Goal: Find specific page/section: Find specific page/section

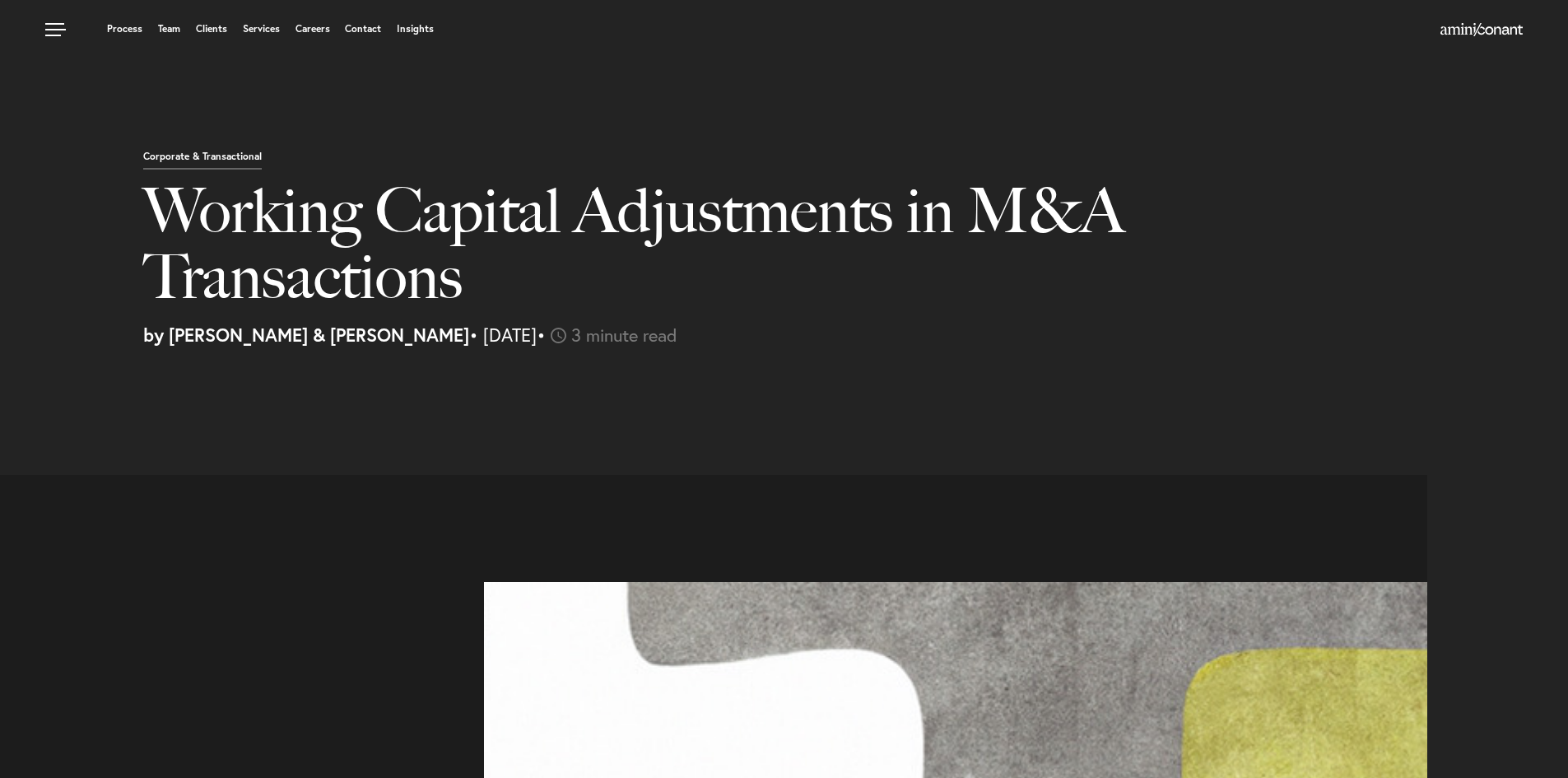
select select "US"
select select "Austin"
select select "Business and Civil Litigation"
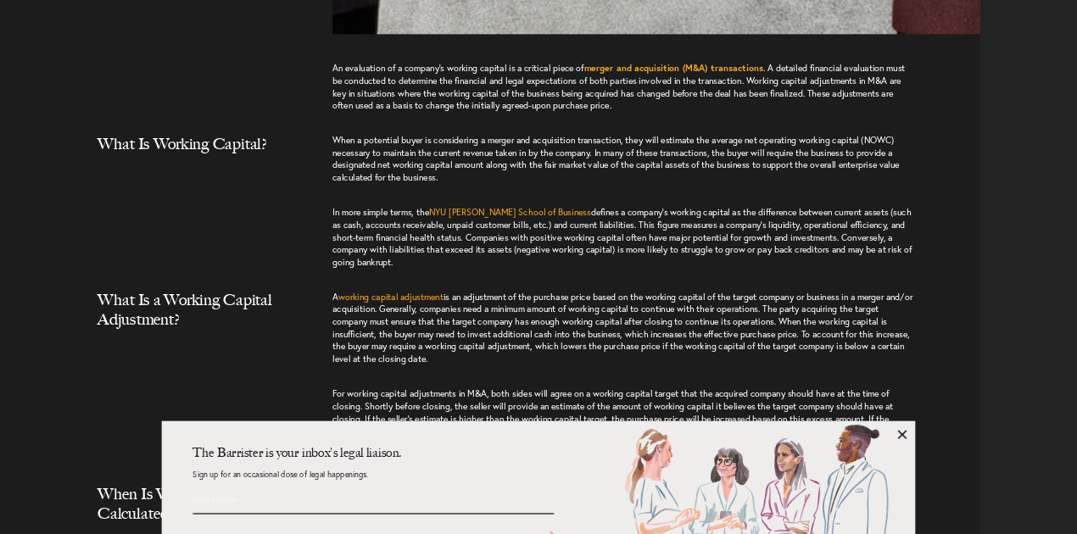
scroll to position [1697, 0]
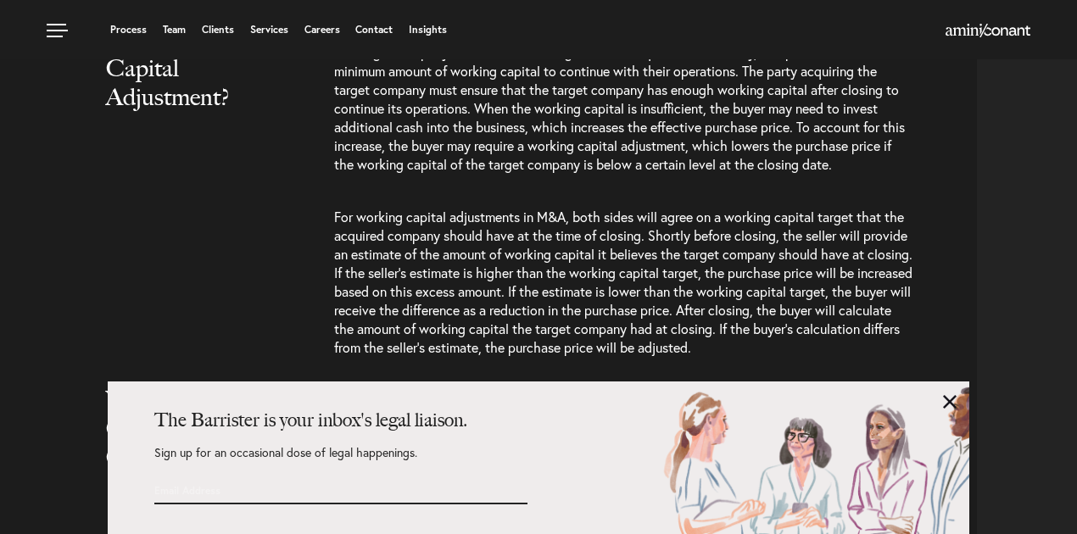
drag, startPoint x: 1605, startPoint y: 3, endPoint x: 717, endPoint y: 222, distance: 914.7
click at [717, 221] on span "For working capital adjustments in M&A, both sides will agree on a working capi…" at bounding box center [623, 282] width 579 height 148
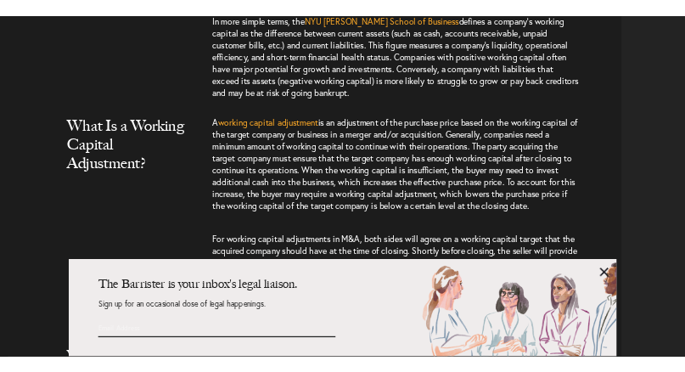
scroll to position [1583, 0]
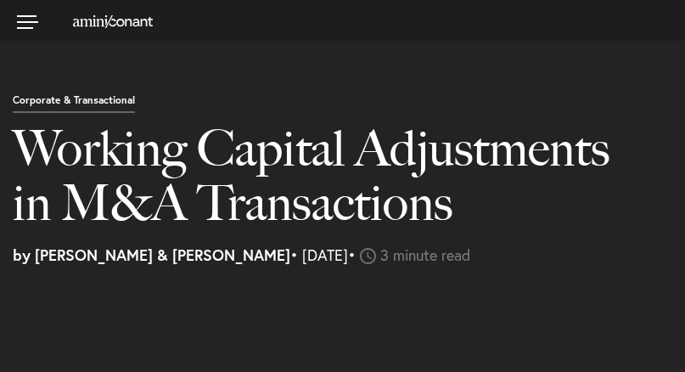
select select "US"
select select "Austin"
select select "Business and Civil Litigation"
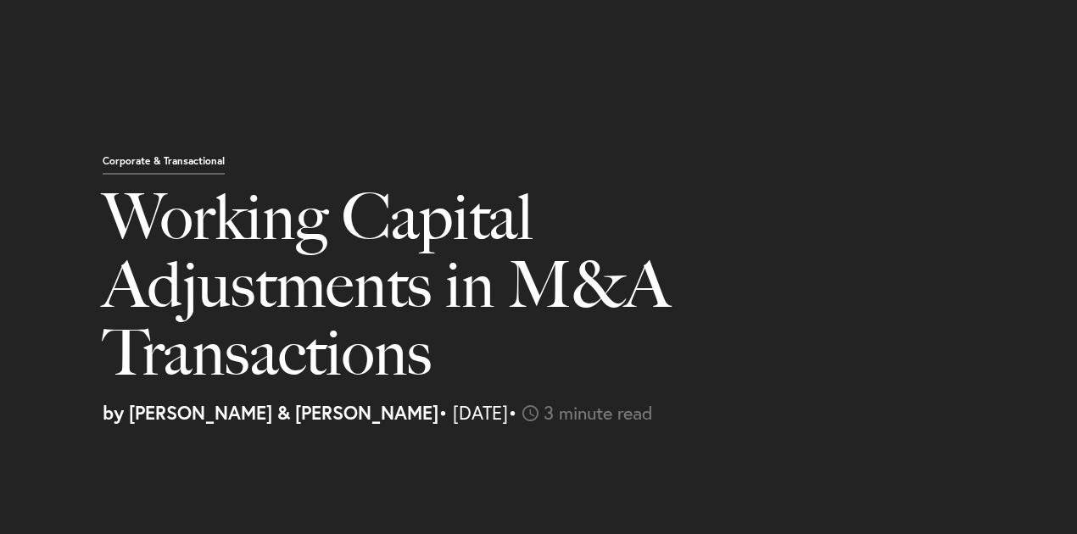
select select "US"
select select "Austin"
select select "Business and Civil Litigation"
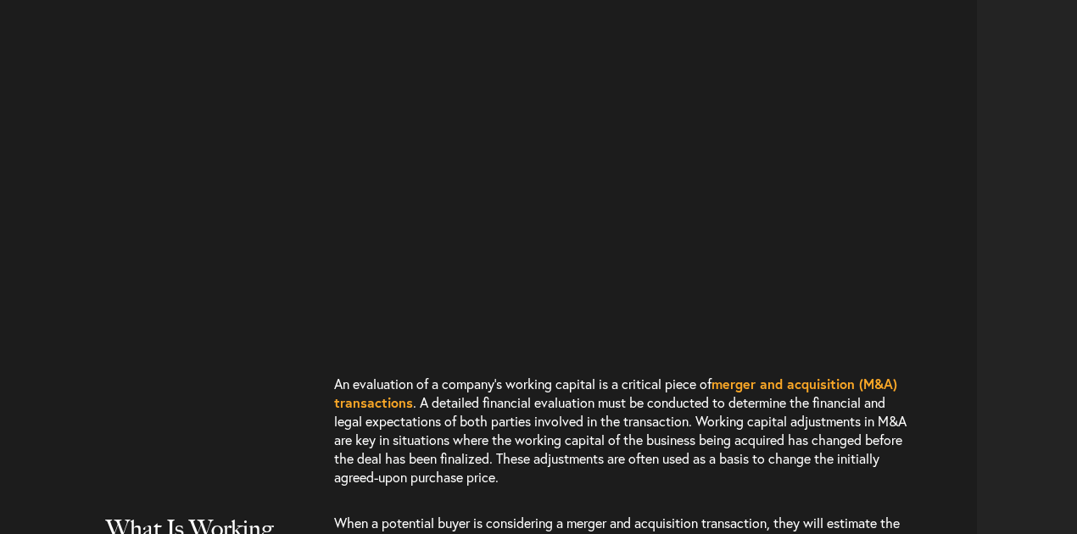
select select "US"
select select "Austin"
select select "Business and Civil Litigation"
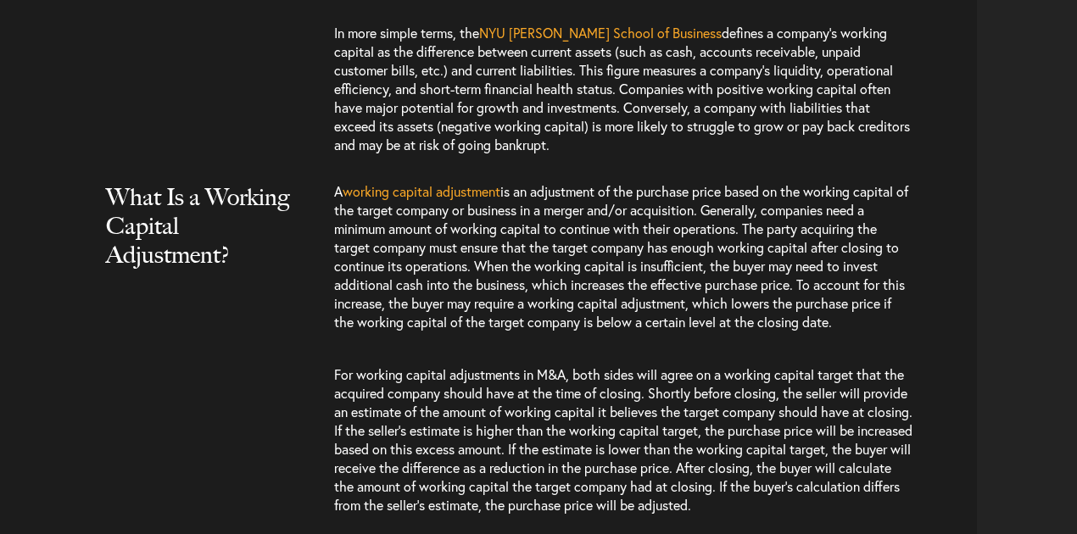
scroll to position [1583, 0]
